Goal: Task Accomplishment & Management: Manage account settings

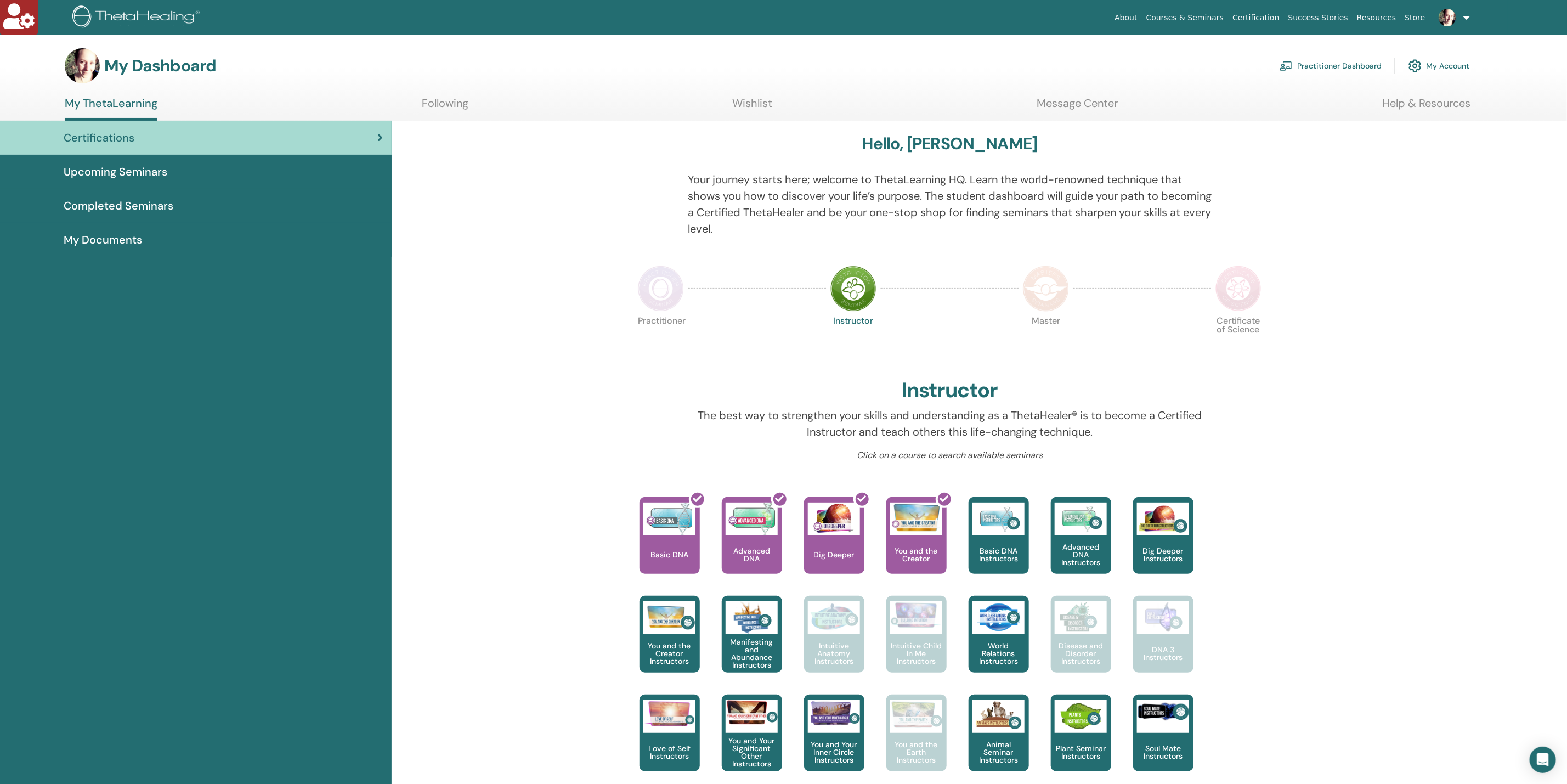
click at [1463, 63] on link "My Account" at bounding box center [1439, 66] width 61 height 24
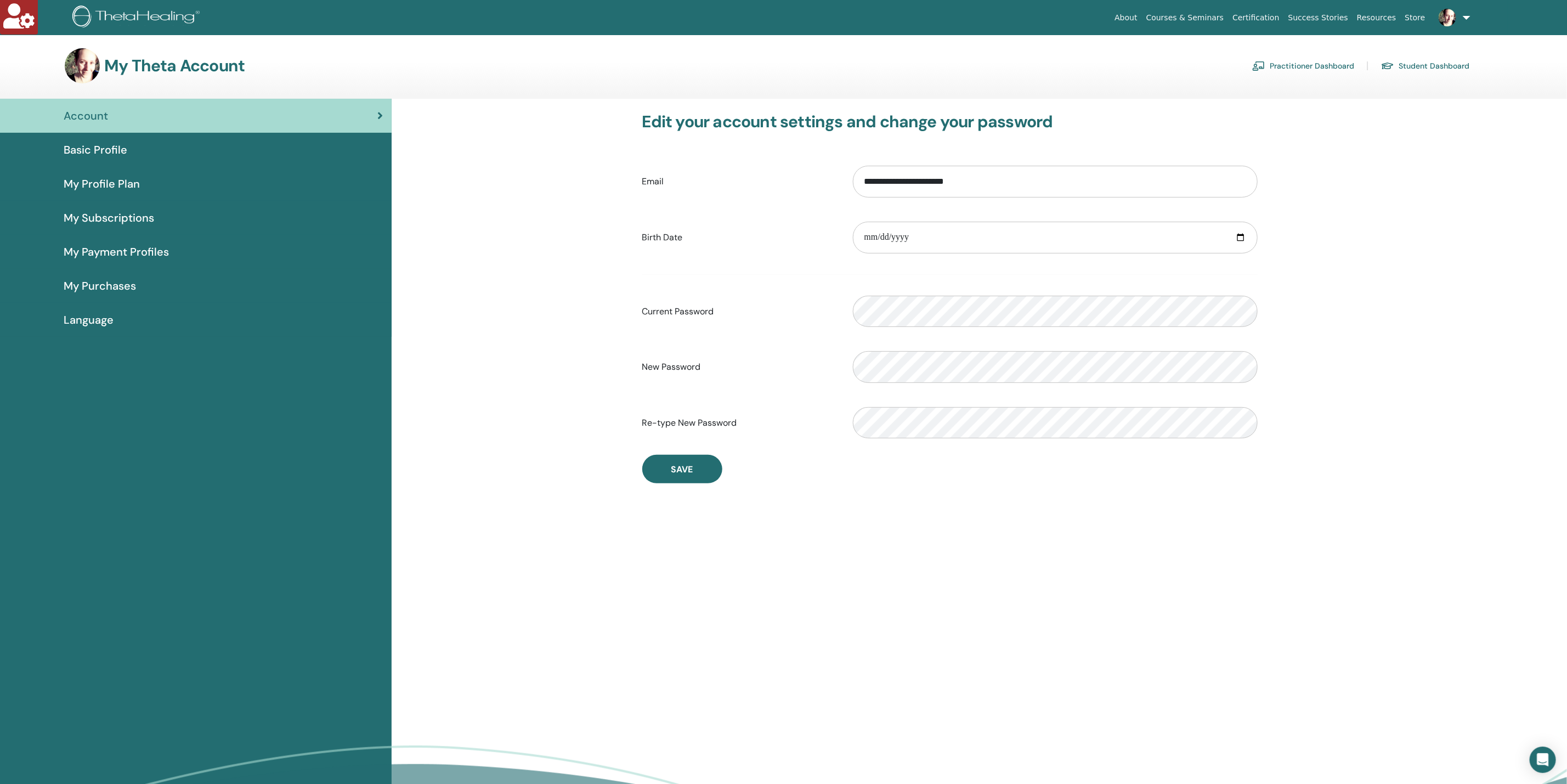
click at [133, 152] on div "Basic Profile" at bounding box center [196, 149] width 374 height 17
